Goal: Browse casually

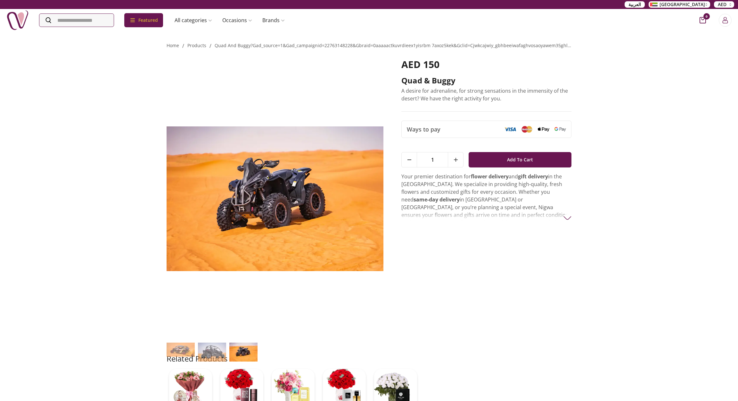
click at [354, 201] on img at bounding box center [275, 199] width 217 height 280
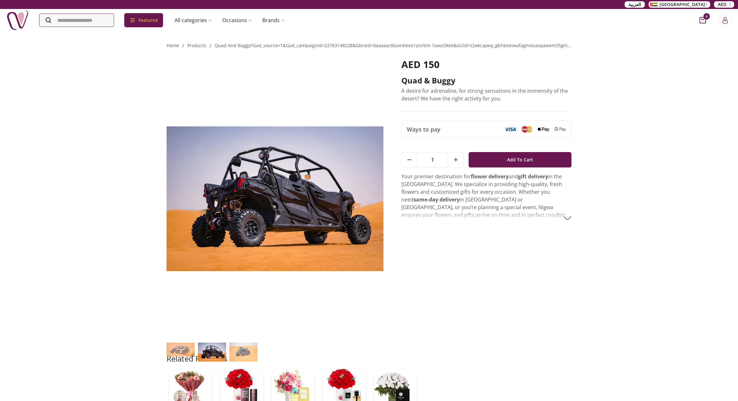
click at [357, 197] on img at bounding box center [275, 199] width 217 height 280
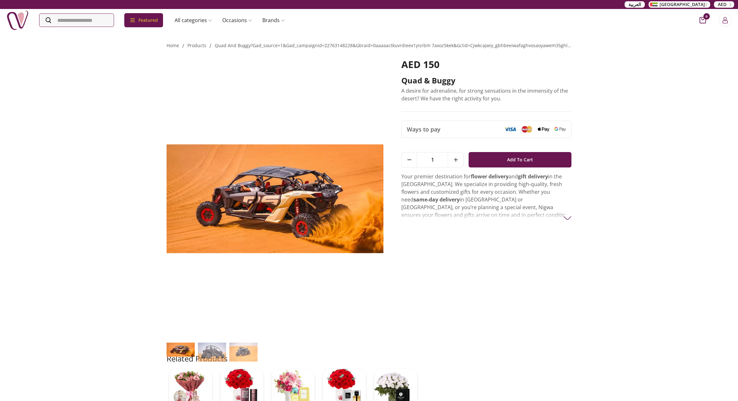
click at [357, 197] on img at bounding box center [275, 199] width 217 height 280
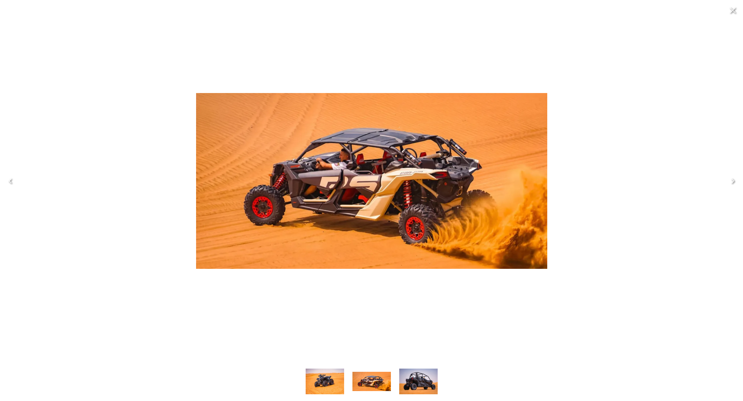
click at [445, 168] on img at bounding box center [371, 181] width 351 height 176
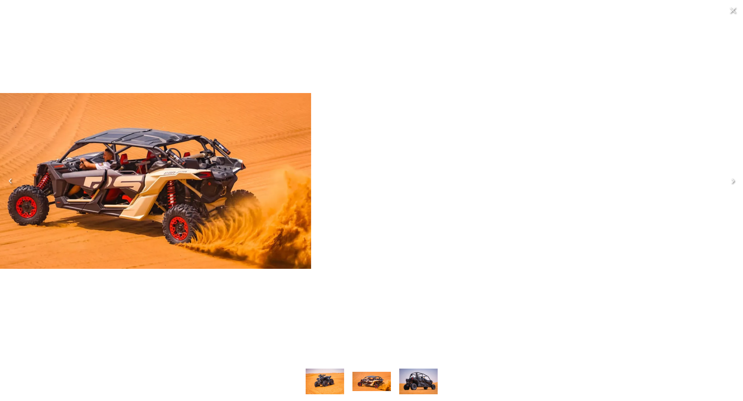
drag, startPoint x: 472, startPoint y: 174, endPoint x: -77, endPoint y: 128, distance: 550.8
click at [0, 128] on html "العربية UAE AED Featured Accessories Cake Flower Kids All categories musk&bakho…" at bounding box center [371, 314] width 743 height 629
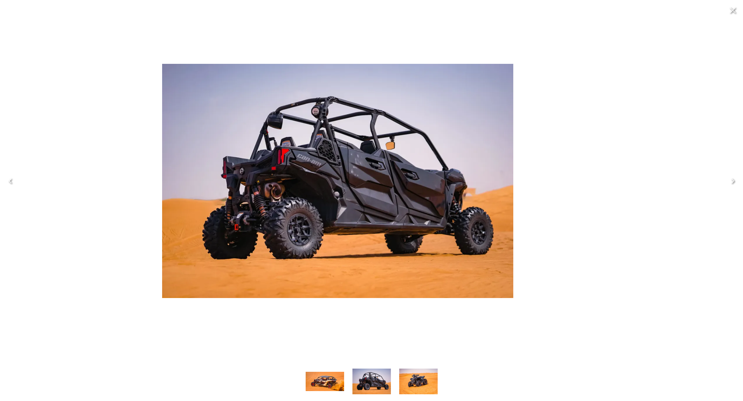
drag, startPoint x: 512, startPoint y: 142, endPoint x: 48, endPoint y: 145, distance: 464.3
click at [249, 121] on img at bounding box center [337, 181] width 351 height 234
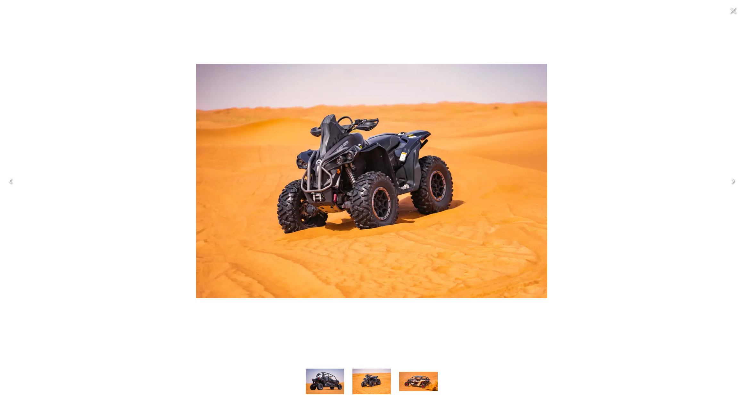
click at [16, 181] on button "Previous" at bounding box center [10, 181] width 21 height 26
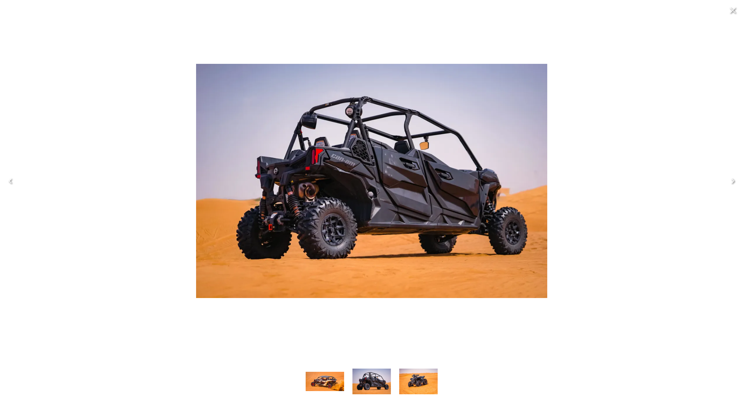
click at [16, 181] on button "Previous" at bounding box center [10, 181] width 21 height 26
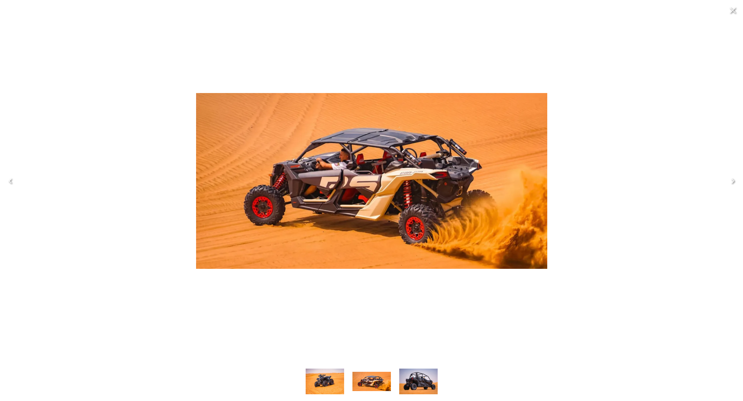
click at [16, 181] on button "Previous" at bounding box center [10, 181] width 21 height 26
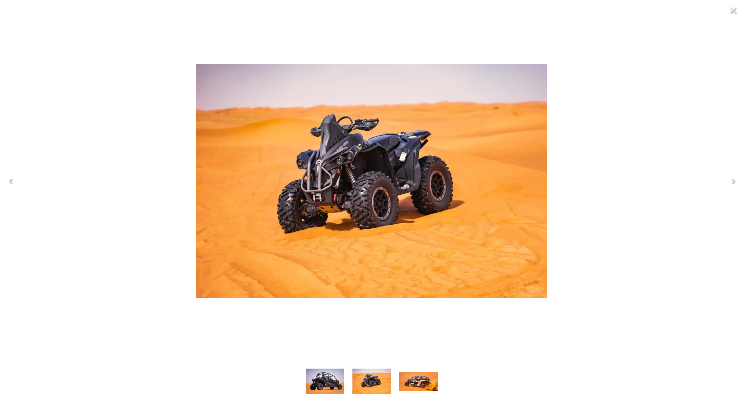
click at [16, 181] on button "Previous" at bounding box center [10, 181] width 21 height 26
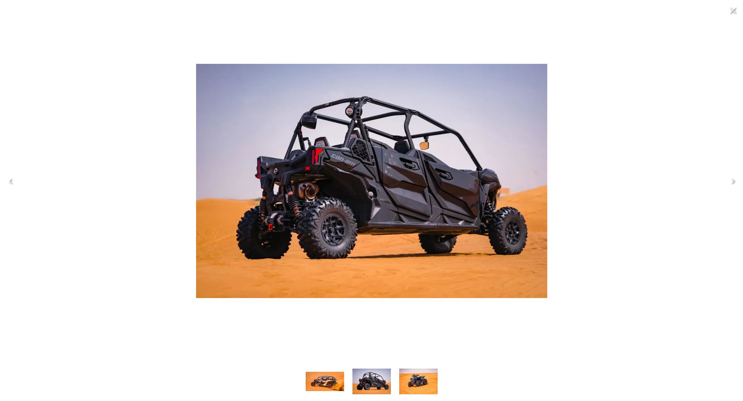
click at [16, 181] on button "Previous" at bounding box center [10, 181] width 21 height 26
